Goal: Information Seeking & Learning: Compare options

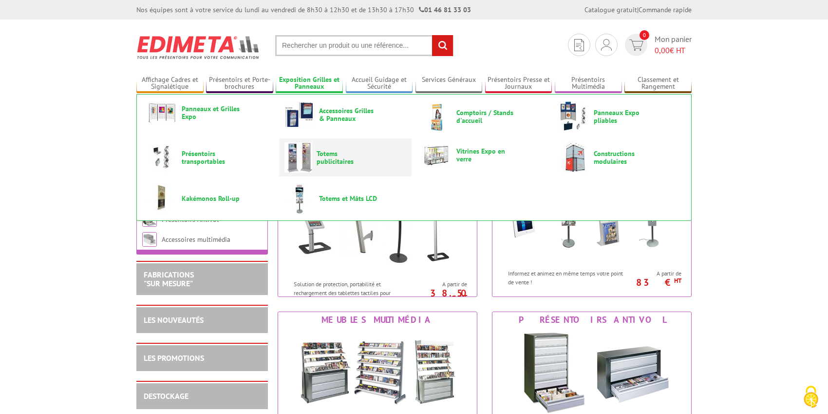
click at [342, 158] on span "Totems publicitaires" at bounding box center [346, 158] width 58 height 16
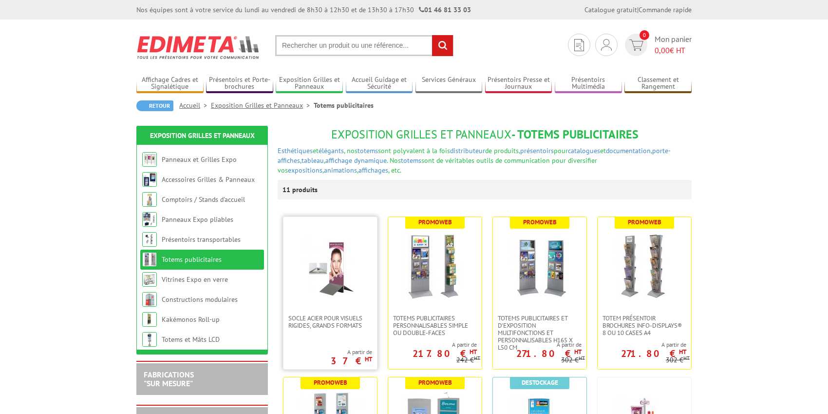
click at [349, 259] on img at bounding box center [330, 265] width 68 height 68
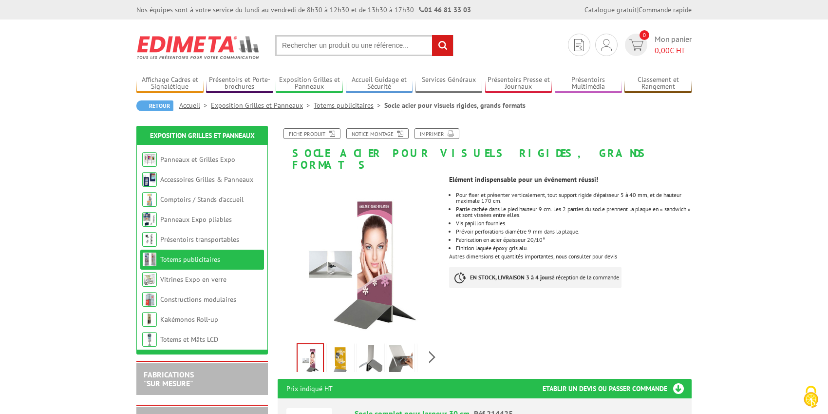
click at [283, 46] on input "text" at bounding box center [364, 45] width 178 height 21
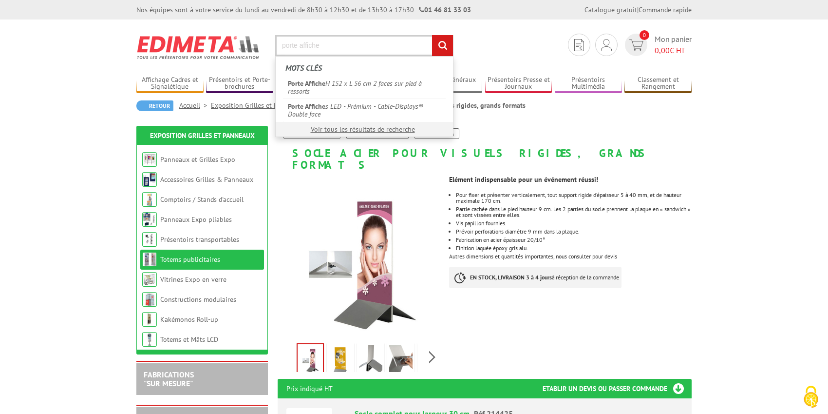
type input "porte affiche"
click at [432, 35] on input "rechercher" at bounding box center [442, 45] width 21 height 21
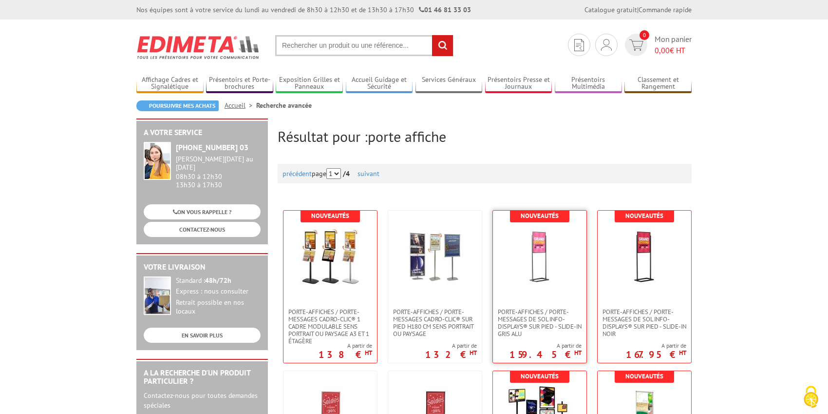
scroll to position [146, 0]
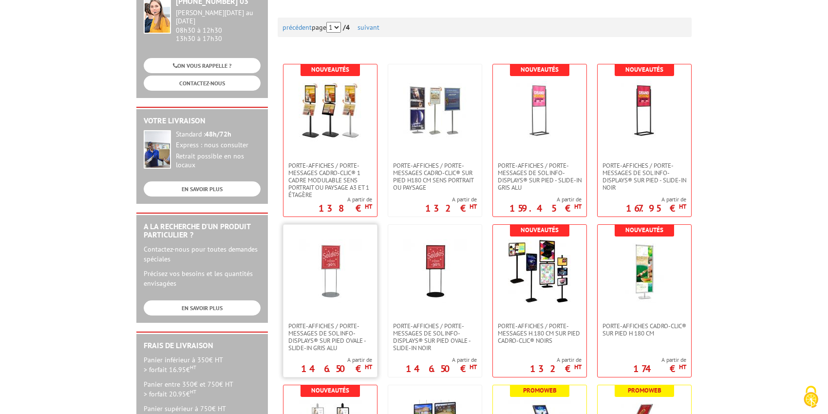
click at [356, 302] on img at bounding box center [330, 270] width 63 height 63
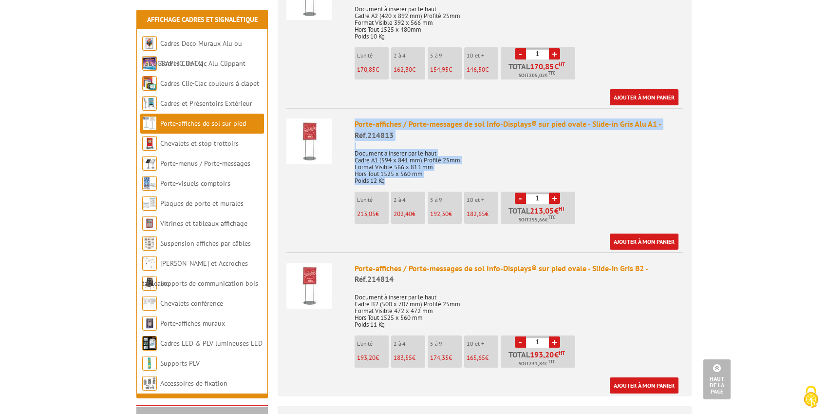
drag, startPoint x: 355, startPoint y: 113, endPoint x: 400, endPoint y: 167, distance: 70.5
click at [400, 167] on div "Porte-affiches / Porte-messages de sol Info-Displays® sur pied ovale - Slide-in…" at bounding box center [519, 183] width 328 height 131
copy div "Porte-affiches / Porte-messages de sol Info-Displays® sur pied ovale - Slide-in…"
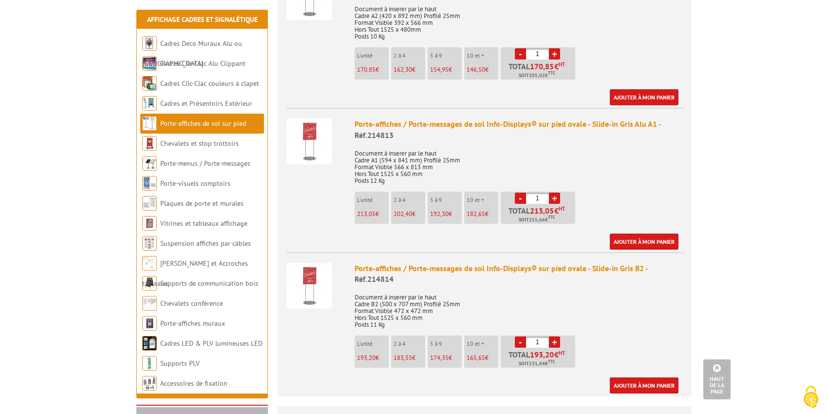
click at [90, 303] on body "Nos équipes sont à votre service du lundi au vendredi de 8h30 à 12h30 et de 13h…" at bounding box center [414, 332] width 828 height 1570
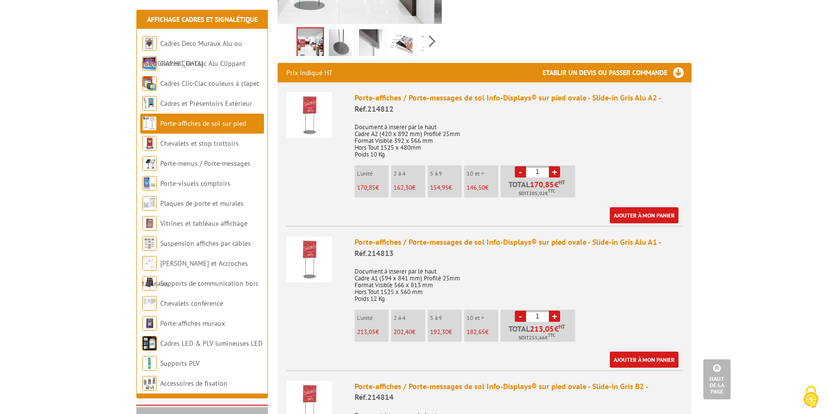
scroll to position [307, 0]
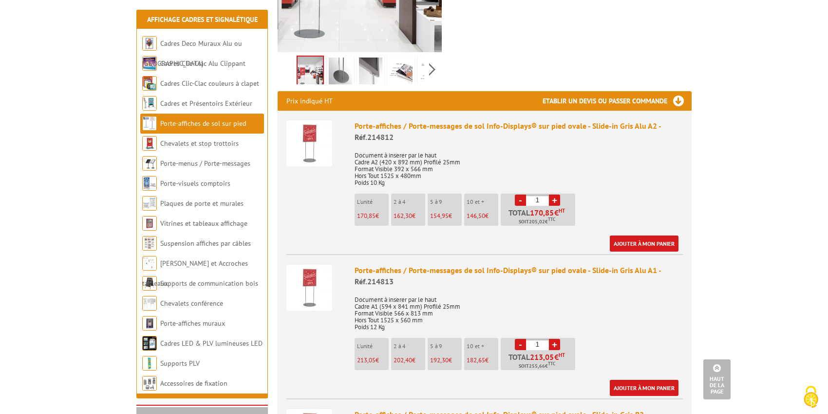
click at [304, 266] on img at bounding box center [309, 288] width 46 height 46
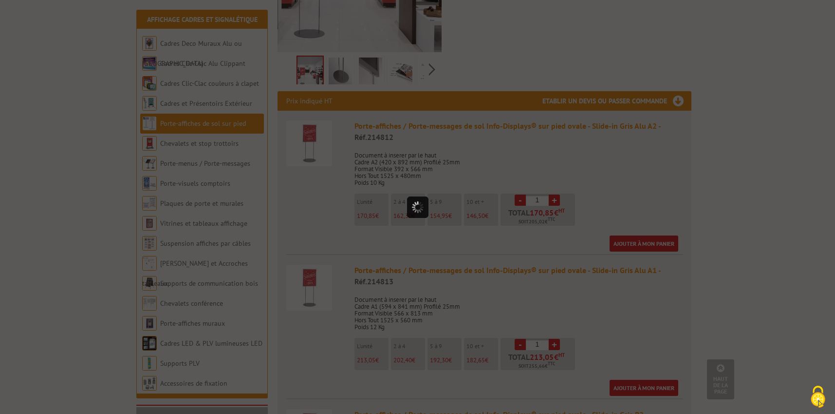
click at [317, 280] on div at bounding box center [417, 207] width 835 height 414
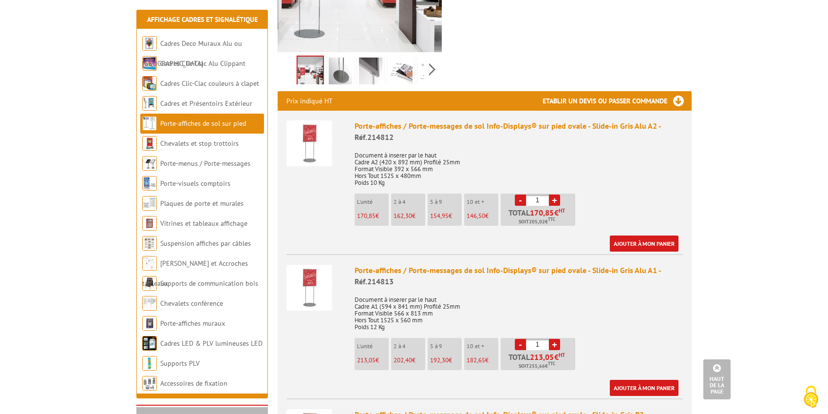
click at [307, 267] on img at bounding box center [309, 288] width 46 height 46
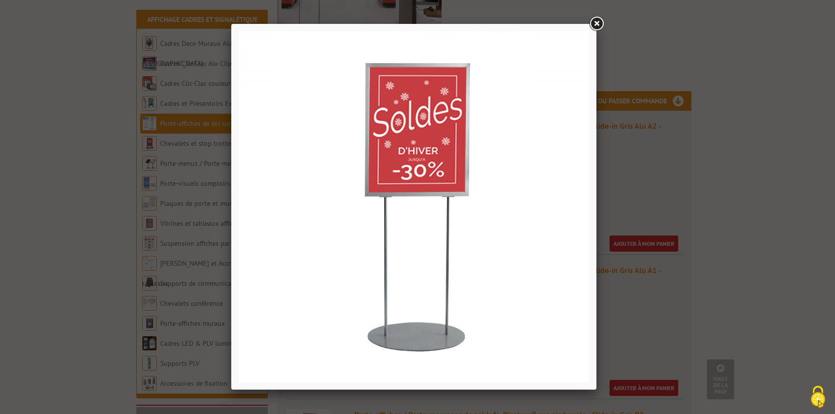
drag, startPoint x: 56, startPoint y: 245, endPoint x: 76, endPoint y: 238, distance: 21.0
click at [56, 245] on div at bounding box center [417, 207] width 835 height 414
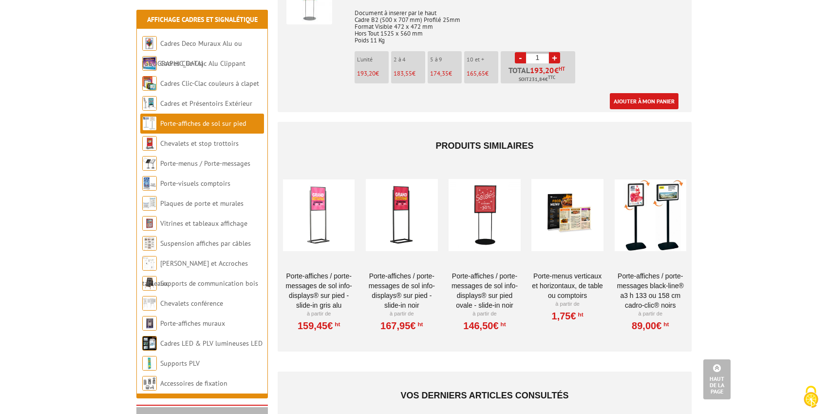
scroll to position [745, 0]
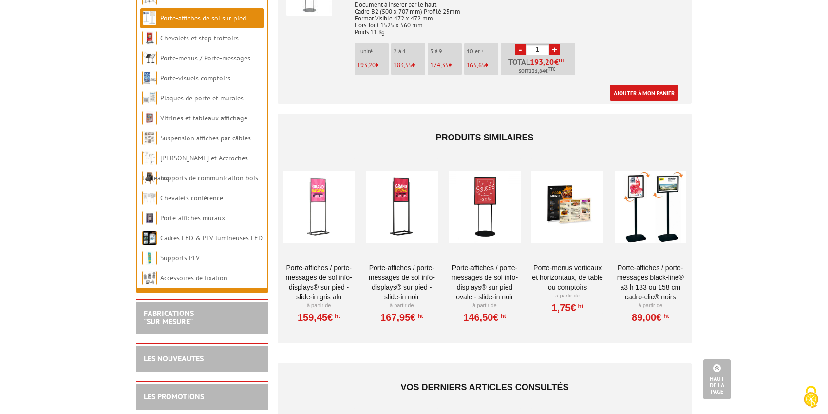
click at [496, 210] on div at bounding box center [485, 206] width 72 height 97
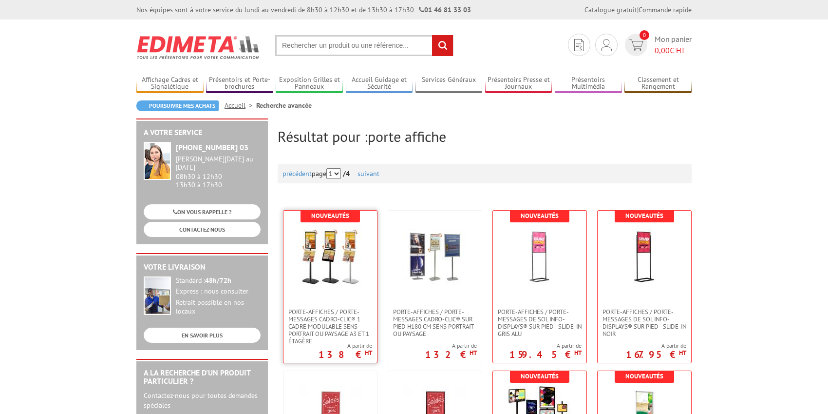
scroll to position [146, 0]
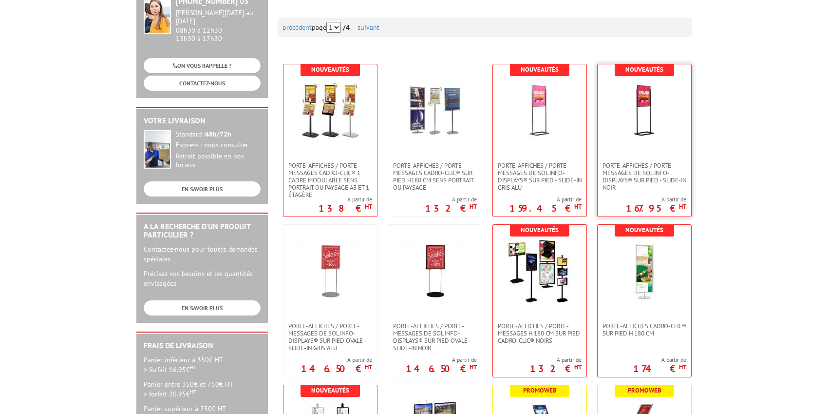
click at [641, 117] on img at bounding box center [644, 110] width 63 height 63
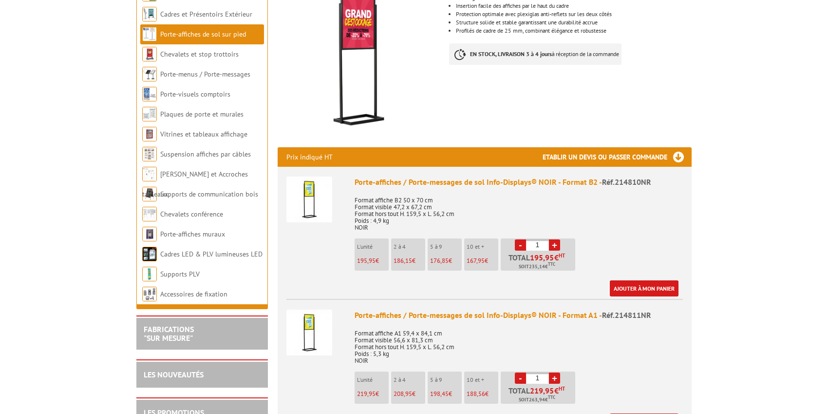
scroll to position [292, 0]
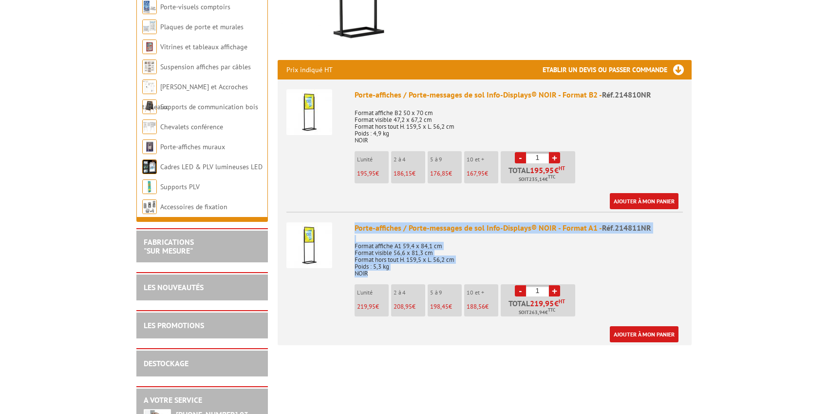
drag, startPoint x: 356, startPoint y: 227, endPoint x: 379, endPoint y: 276, distance: 53.8
click at [379, 276] on div "Porte-affiches / Porte-messages de sol Info-Displays® NOIR - Format A1 - Réf.21…" at bounding box center [519, 282] width 328 height 120
copy div "Porte-affiches / Porte-messages de sol Info-Displays® NOIR - Format A1 - Réf.21…"
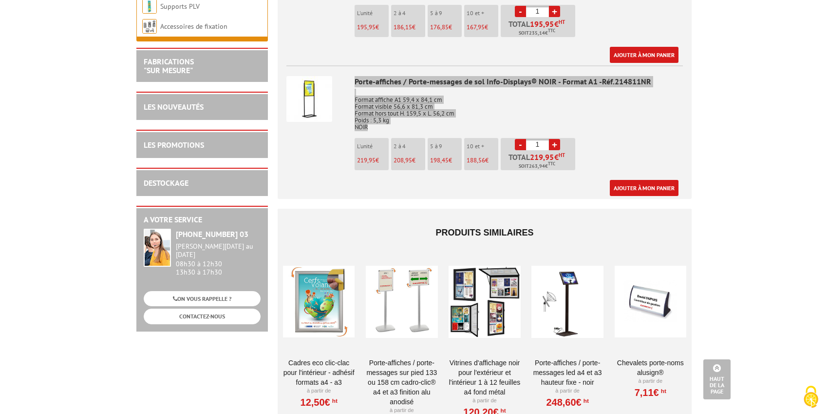
scroll to position [0, 0]
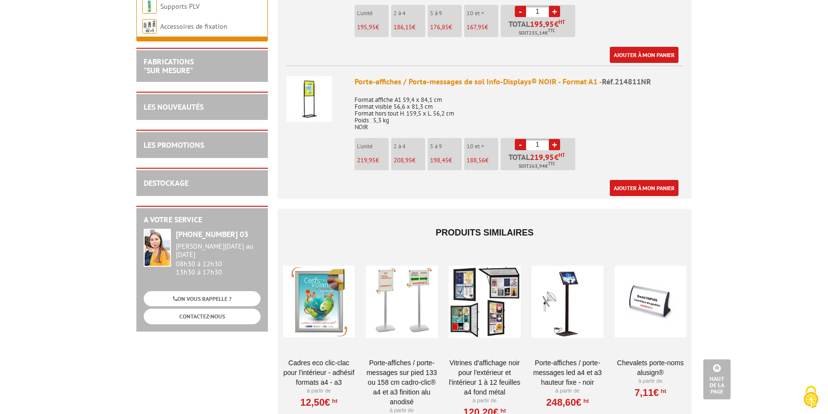
drag, startPoint x: 80, startPoint y: 216, endPoint x: 200, endPoint y: 202, distance: 120.6
click at [80, 216] on body "Nos équipes sont à votre service du lundi au vendredi de 8h30 à 12h30 et de 13h…" at bounding box center [414, 227] width 828 height 1401
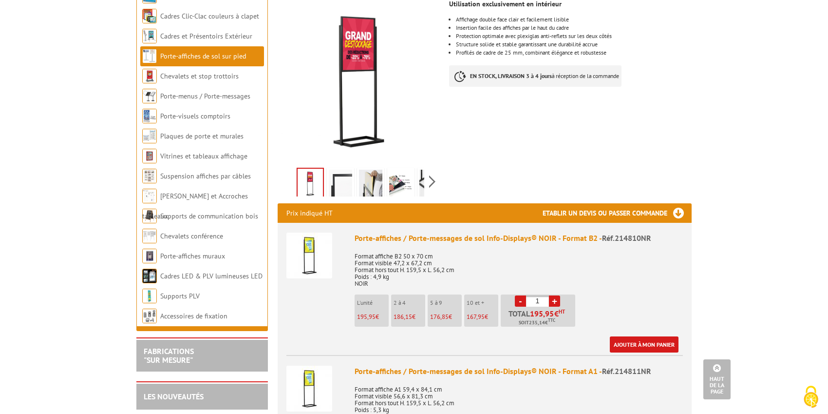
scroll to position [180, 0]
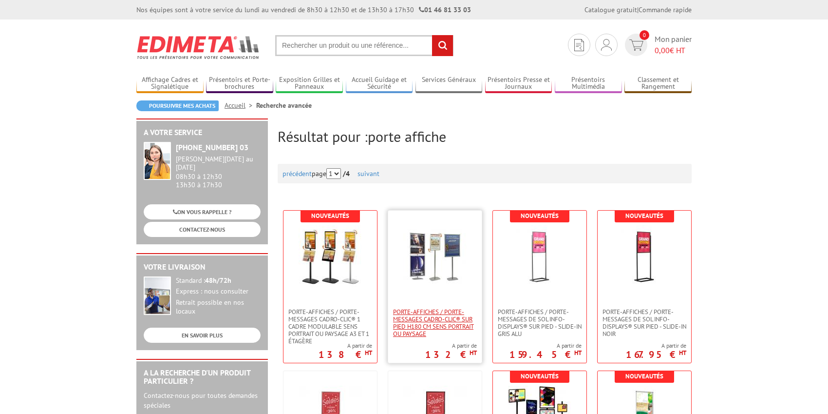
scroll to position [146, 0]
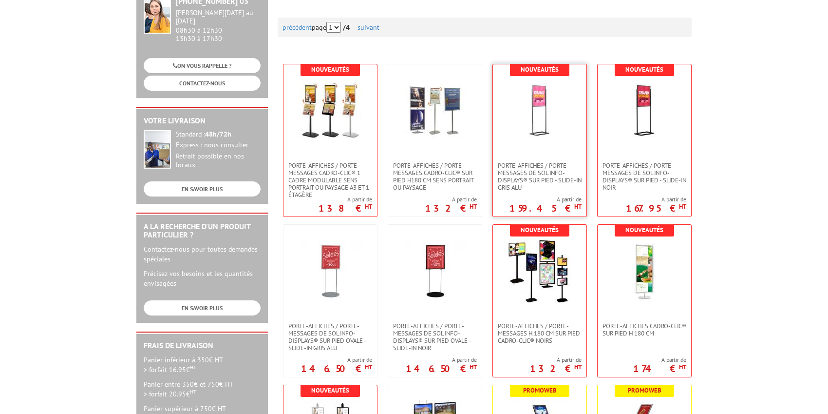
click at [533, 152] on link at bounding box center [540, 112] width 94 height 97
click at [445, 137] on img at bounding box center [434, 110] width 63 height 63
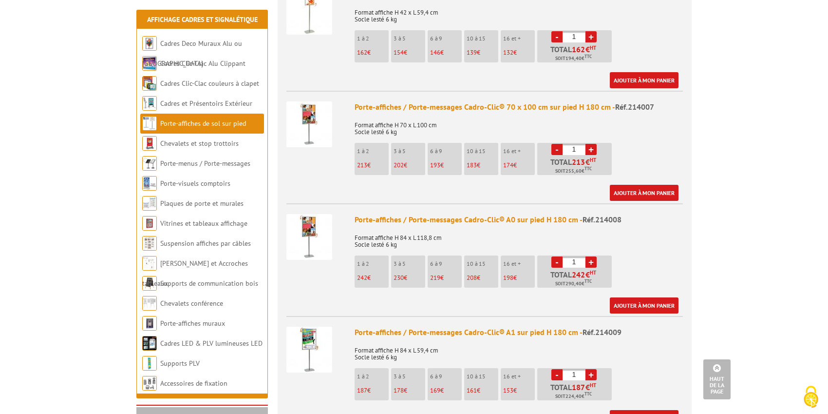
scroll to position [585, 0]
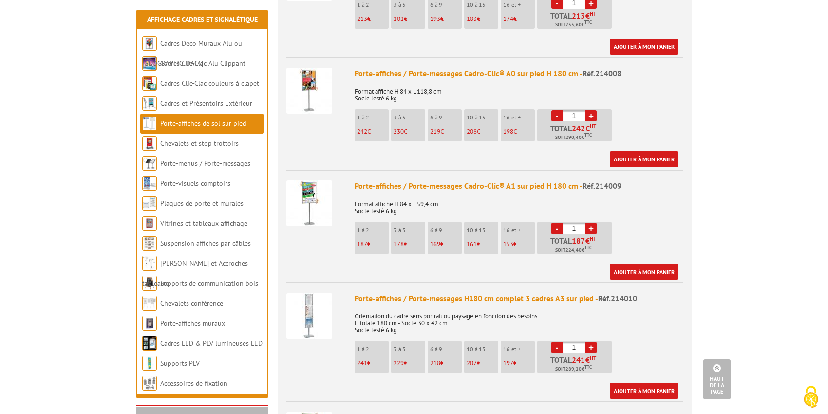
click at [498, 194] on p "Format affiche H 84 x L 59,4 cm Socle lesté 6 kg" at bounding box center [519, 204] width 328 height 20
click at [369, 194] on p "Format affiche H 84 x L 59,4 cm Socle lesté 6 kg" at bounding box center [519, 204] width 328 height 20
click at [381, 180] on div "Porte-affiches / Porte-messages Cadro-Clic® A1 sur pied H 180 cm - Réf.214009" at bounding box center [519, 185] width 328 height 11
click at [417, 196] on p "Format affiche H 84 x L 59,4 cm Socle lesté 6 kg" at bounding box center [519, 204] width 328 height 20
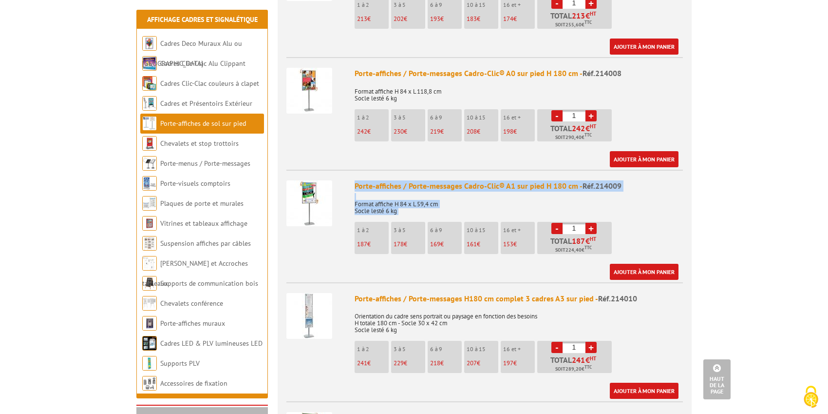
drag, startPoint x: 356, startPoint y: 174, endPoint x: 399, endPoint y: 207, distance: 54.4
click at [399, 207] on div "Porte-affiches / Porte-messages Cadro-Clic® A1 sur pied H 180 cm - Réf.214009 F…" at bounding box center [519, 229] width 328 height 99
copy div "Porte-affiches / Porte-messages Cadro-Clic® A1 sur pied H 180 cm - Réf.214009 F…"
click at [305, 180] on img at bounding box center [309, 203] width 46 height 46
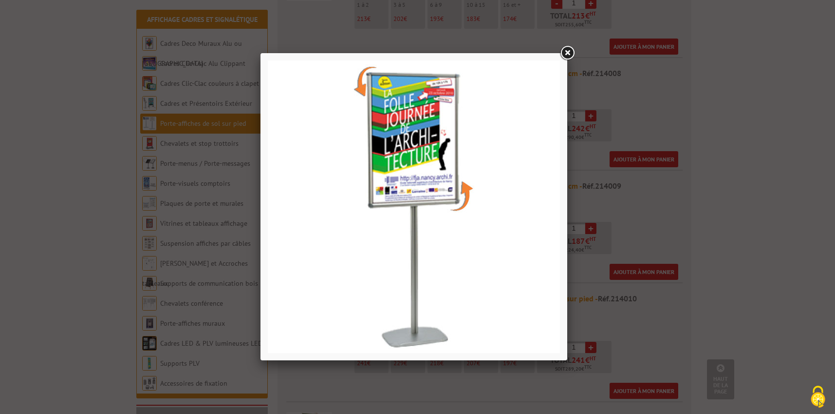
click at [91, 279] on div at bounding box center [417, 207] width 835 height 414
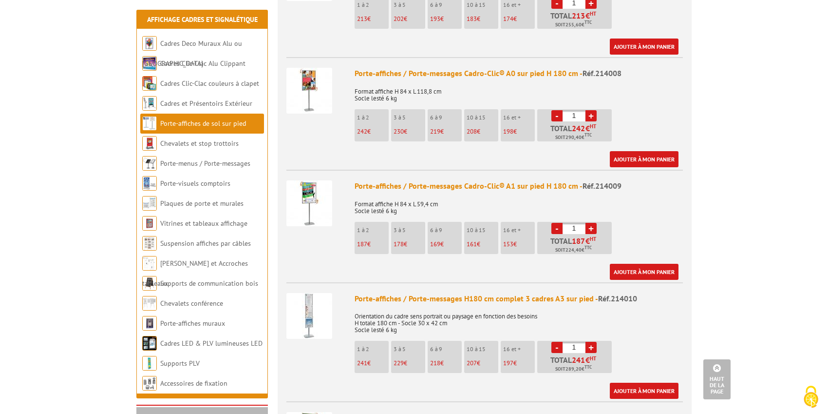
click at [380, 180] on div "Porte-affiches / Porte-messages Cadro-Clic® A1 sur pied H 180 cm - Réf.214009" at bounding box center [519, 185] width 328 height 11
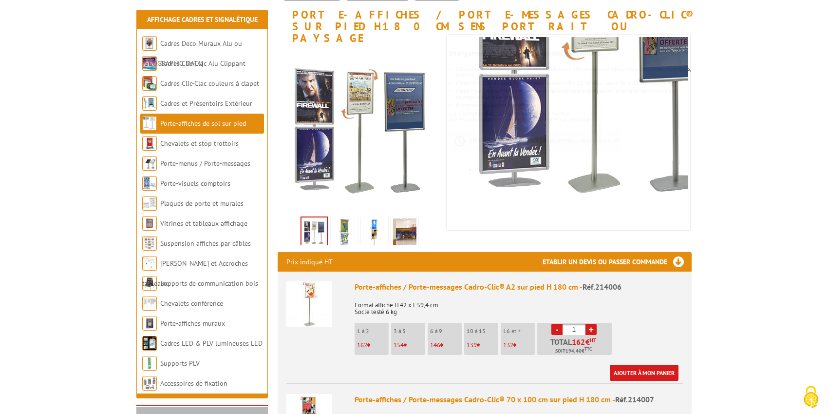
scroll to position [438, 0]
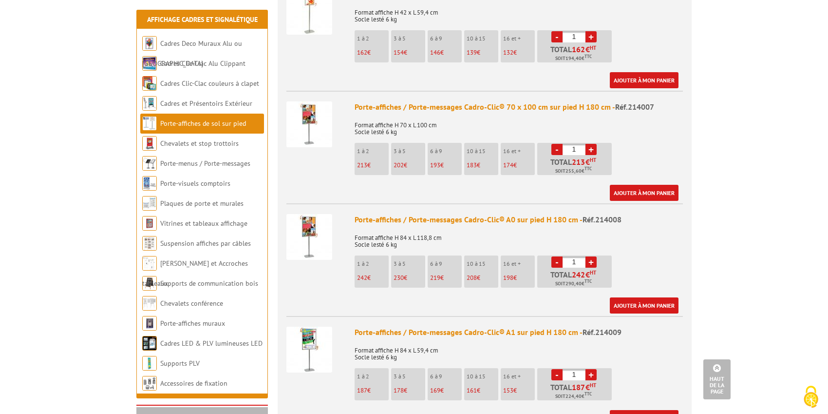
click at [310, 215] on img at bounding box center [309, 237] width 46 height 46
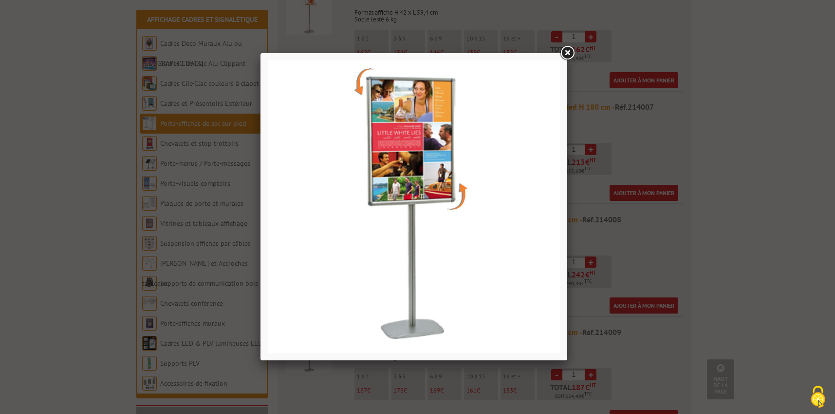
click at [565, 52] on link at bounding box center [568, 53] width 18 height 18
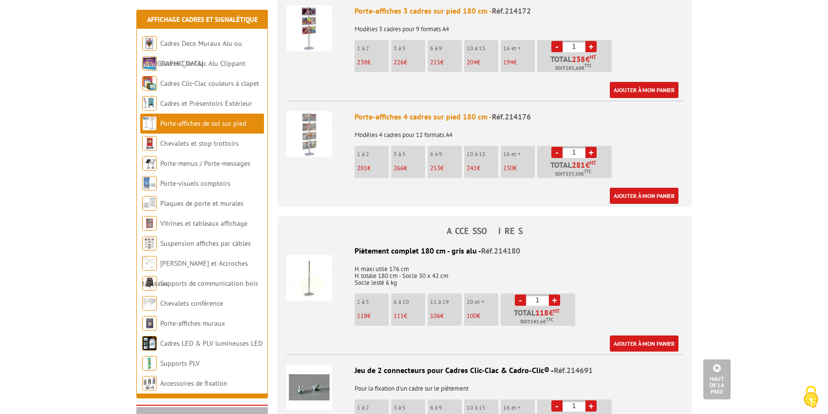
scroll to position [1754, 0]
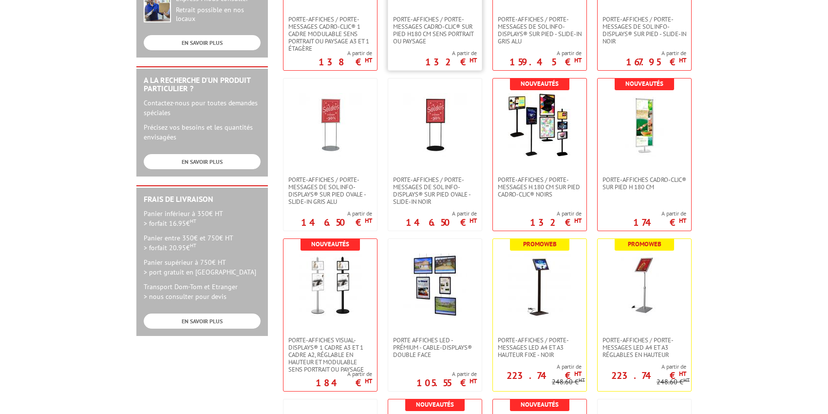
scroll to position [438, 0]
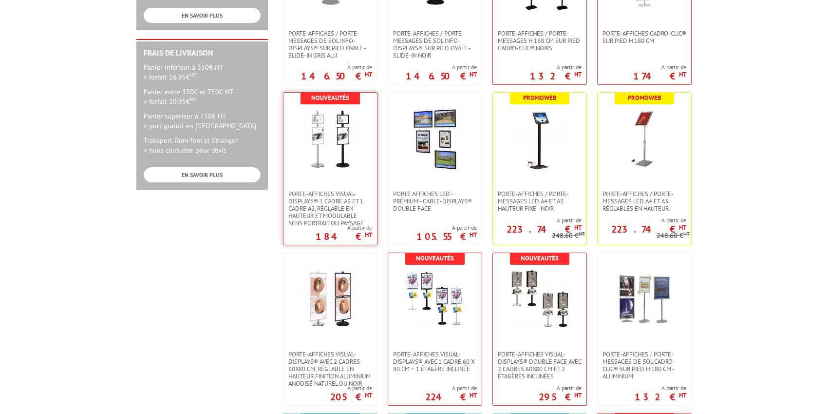
click at [357, 163] on img at bounding box center [330, 138] width 63 height 63
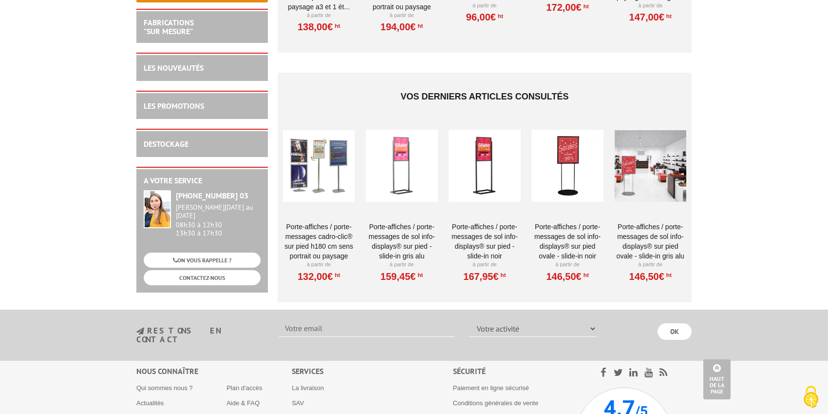
scroll to position [1622, 0]
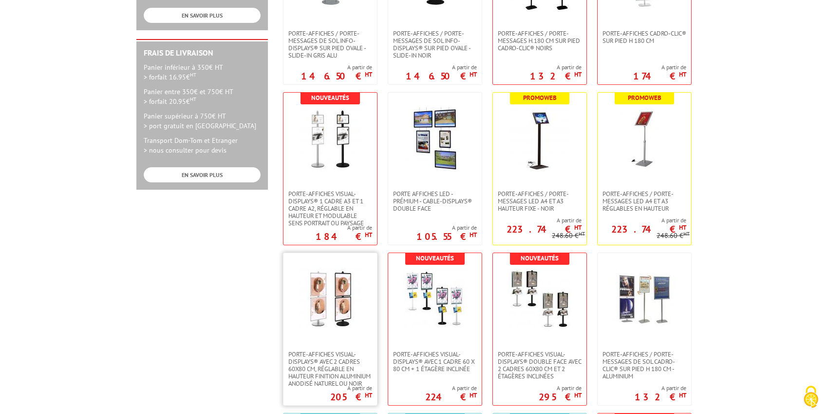
click at [331, 323] on img at bounding box center [330, 298] width 63 height 63
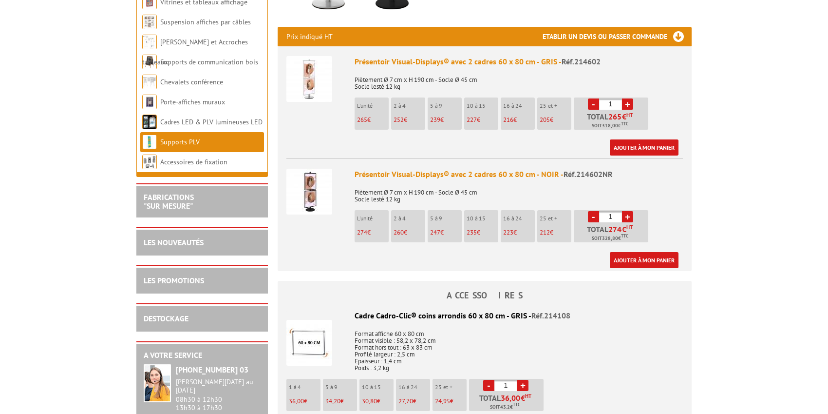
scroll to position [292, 0]
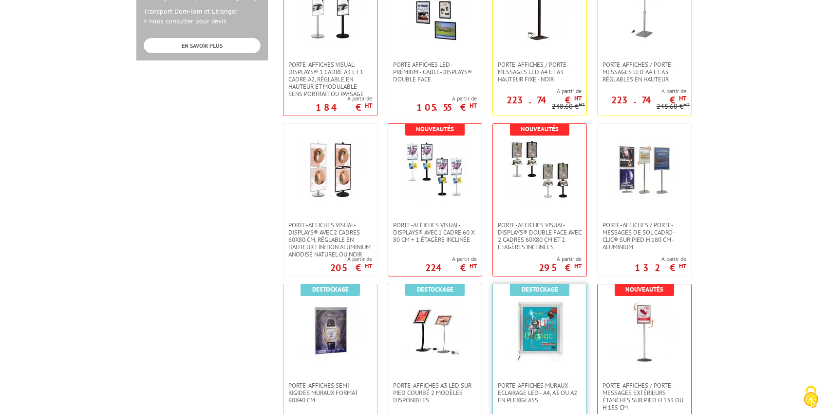
scroll to position [438, 0]
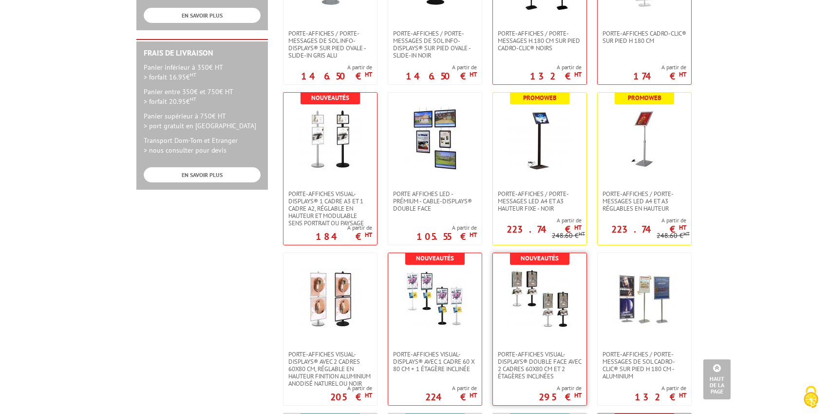
click at [534, 313] on img at bounding box center [539, 298] width 63 height 63
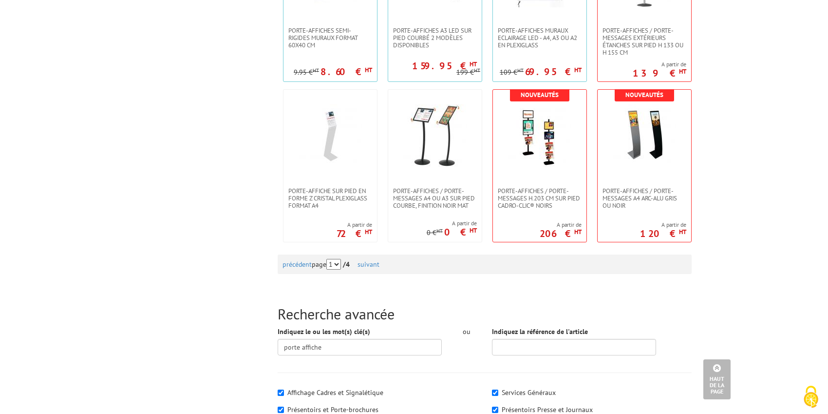
scroll to position [877, 0]
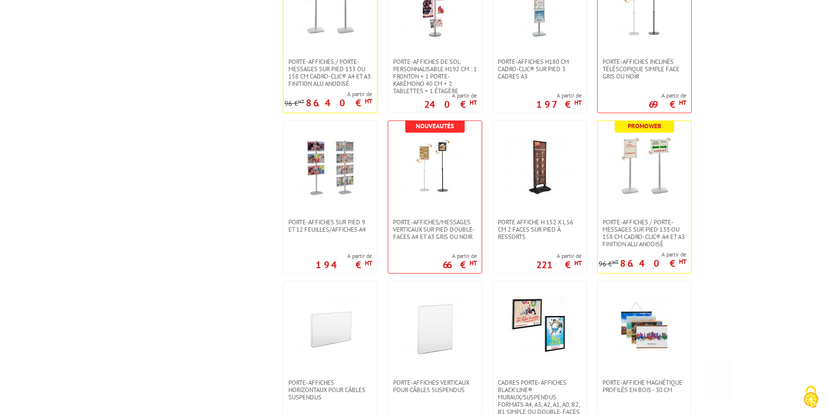
scroll to position [877, 0]
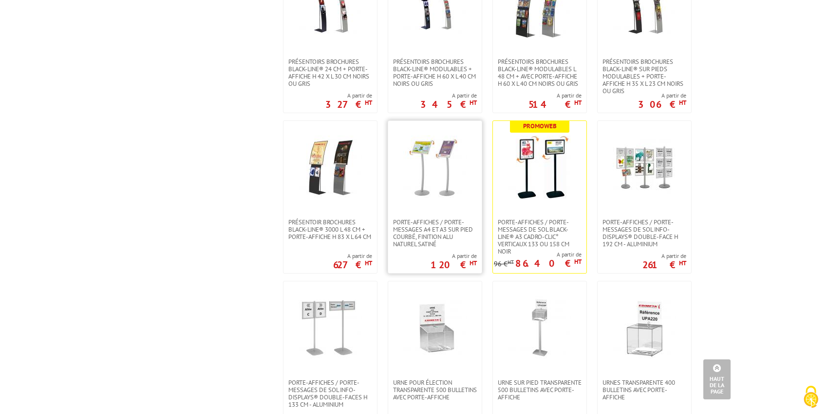
scroll to position [585, 0]
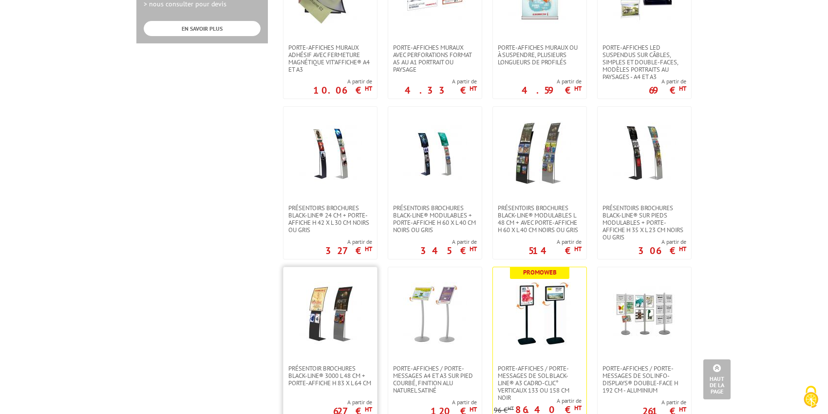
click at [321, 322] on img at bounding box center [330, 313] width 63 height 63
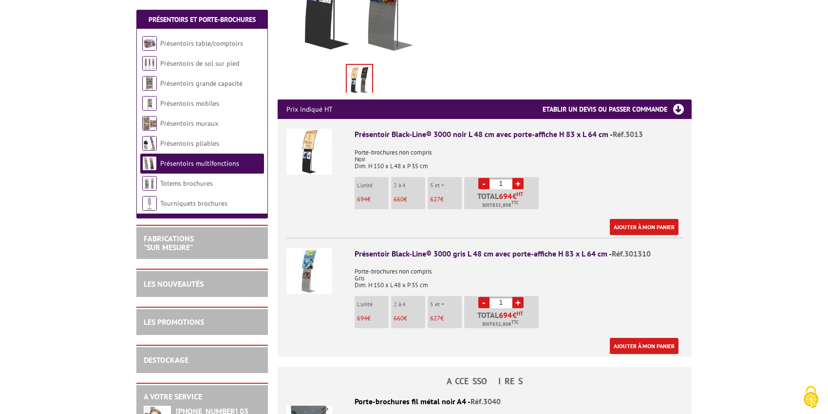
click at [355, 129] on div "Présentoir Black-Line® 3000 noir L 48 cm avec porte-affiche H 83 x L 64 cm - Ré…" at bounding box center [519, 134] width 328 height 11
click at [352, 138] on li "Présentoir Black-Line® 3000 noir L 48 cm avec porte-affiche H 83 x L 64 cm - Ré…" at bounding box center [484, 177] width 397 height 116
click at [320, 143] on img at bounding box center [309, 152] width 46 height 46
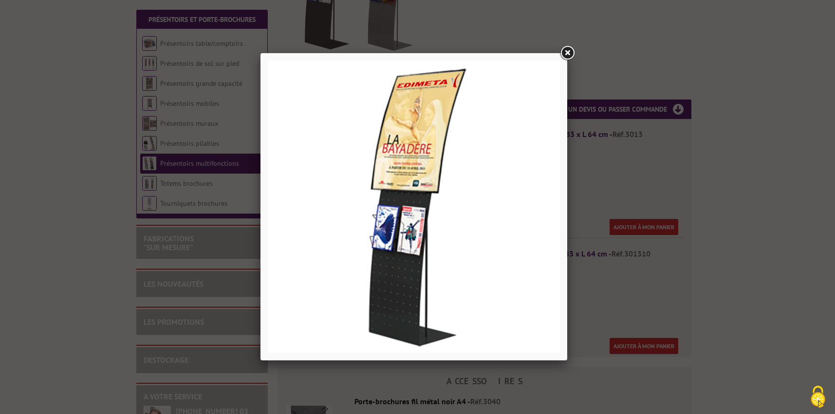
drag, startPoint x: 409, startPoint y: 155, endPoint x: 610, endPoint y: 157, distance: 201.2
click at [610, 157] on div at bounding box center [417, 207] width 835 height 414
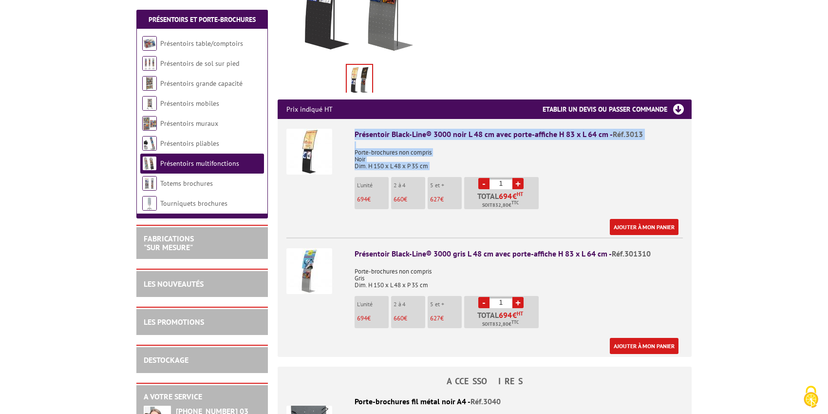
drag, startPoint x: 355, startPoint y: 123, endPoint x: 430, endPoint y: 159, distance: 83.9
click at [430, 159] on div "Présentoir Black-Line® 3000 noir L 48 cm avec porte-affiche H 83 x L 64 cm - Ré…" at bounding box center [519, 182] width 328 height 106
copy div "Présentoir Black-Line® 3000 noir L 48 cm avec porte-affiche H 83 x L 64 cm - Ré…"
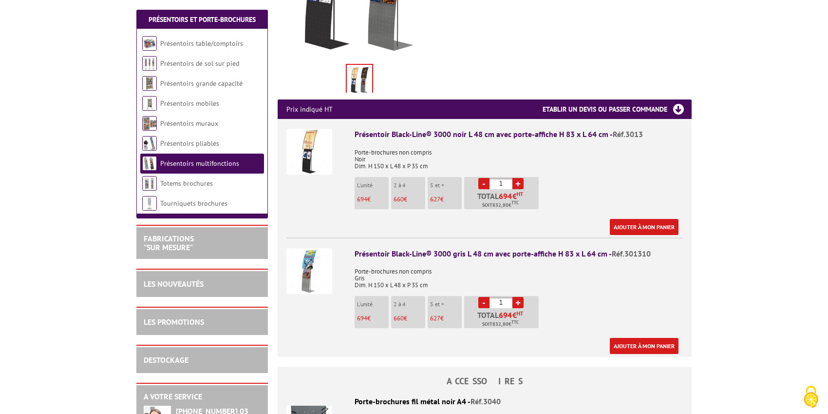
click at [310, 136] on img at bounding box center [309, 152] width 46 height 46
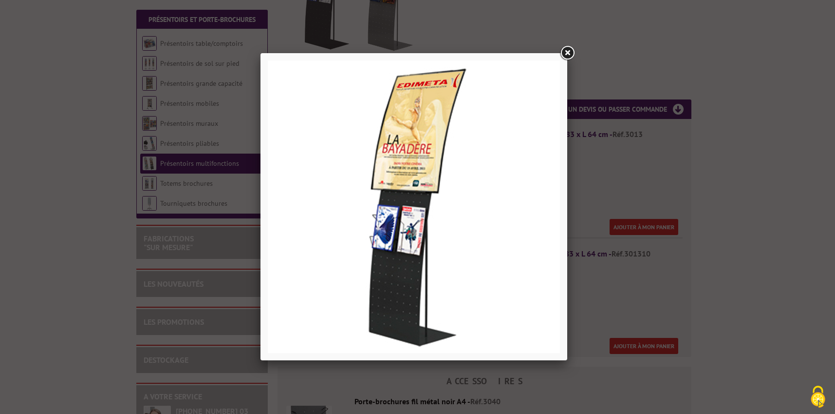
click at [528, 398] on div at bounding box center [417, 207] width 835 height 414
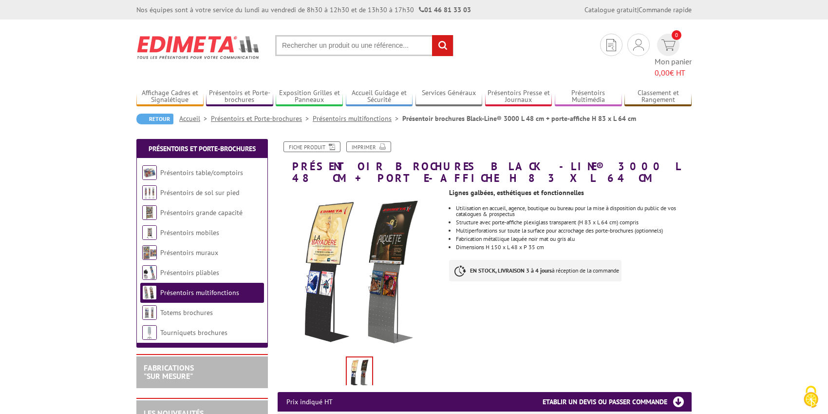
click at [356, 38] on input "text" at bounding box center [364, 45] width 178 height 21
paste input "Réf.214811 Alu gris ou noir"
type input "Réf.214811 Alu gris ou noir"
click at [444, 48] on input "rechercher" at bounding box center [442, 45] width 21 height 21
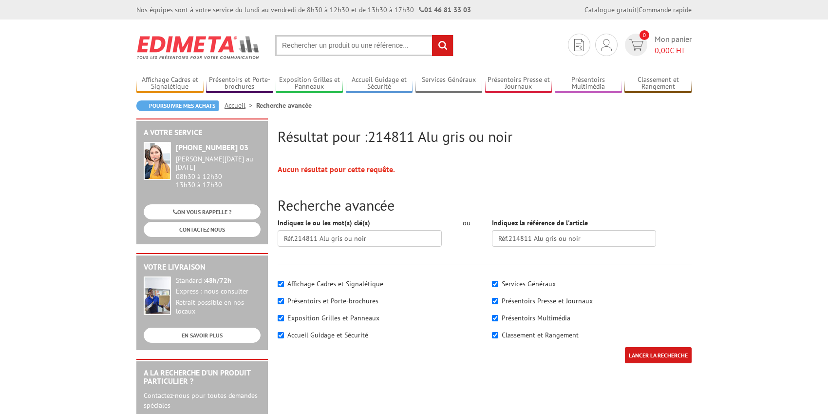
paste input "Réf.214811 Alu gris ou noir"
drag, startPoint x: 368, startPoint y: 48, endPoint x: 316, endPoint y: 46, distance: 52.2
click at [316, 46] on input "Réf.214811 Alu gris ou noir" at bounding box center [364, 45] width 178 height 21
type input "Réf.214811nr"
click at [432, 35] on input "rechercher" at bounding box center [442, 45] width 21 height 21
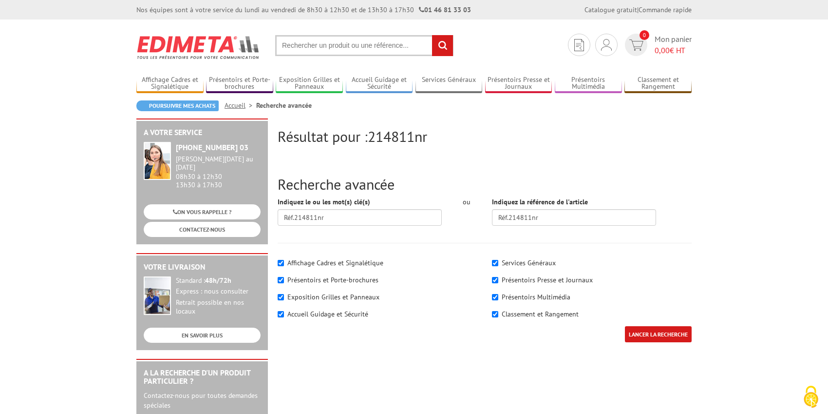
drag, startPoint x: 35, startPoint y: 208, endPoint x: 48, endPoint y: 197, distance: 17.0
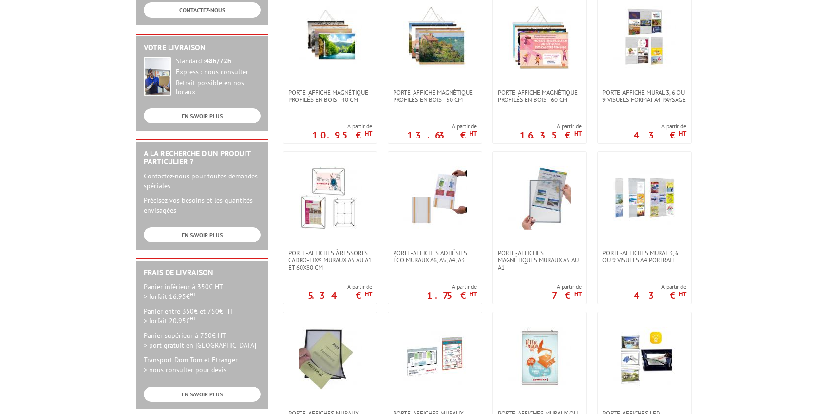
scroll to position [292, 0]
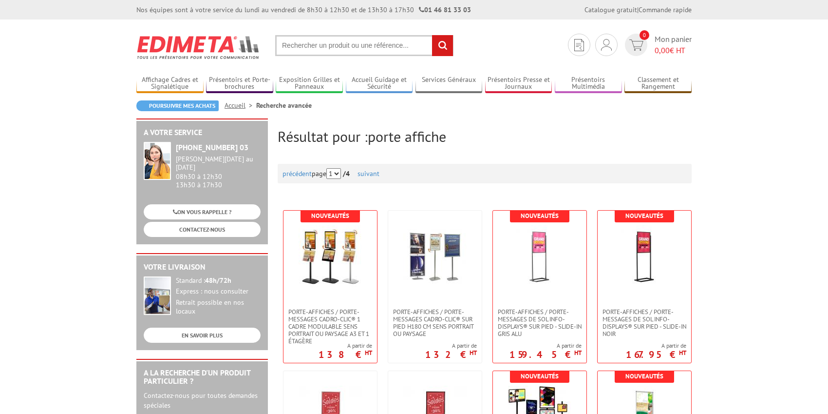
scroll to position [877, 0]
click at [631, 269] on img at bounding box center [644, 256] width 63 height 63
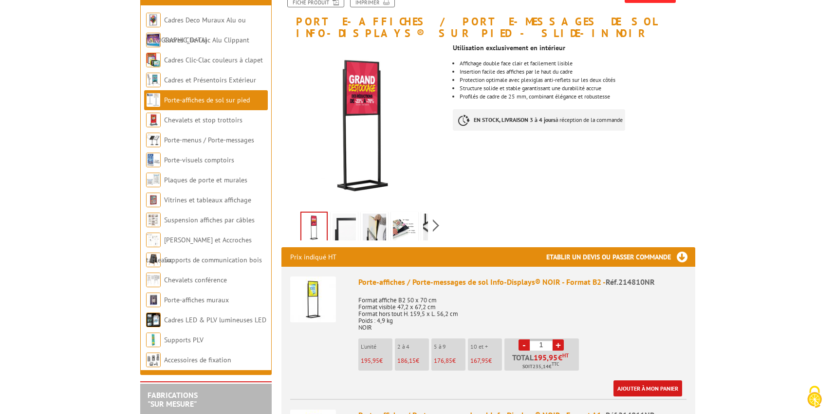
scroll to position [292, 0]
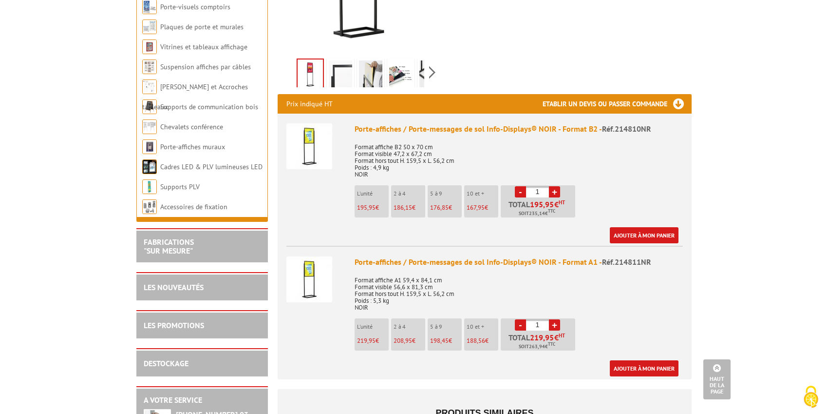
click at [411, 290] on p "Format affiche A1 59,4 x 84,1 cm Format visible 56,6 x 81,3 cm Format hors tout…" at bounding box center [519, 290] width 328 height 41
click at [567, 279] on p "Format affiche A1 59,4 x 84,1 cm Format visible 56,6 x 81,3 cm Format hors tout…" at bounding box center [519, 290] width 328 height 41
click at [319, 282] on img at bounding box center [309, 279] width 46 height 46
